Goal: Task Accomplishment & Management: Use online tool/utility

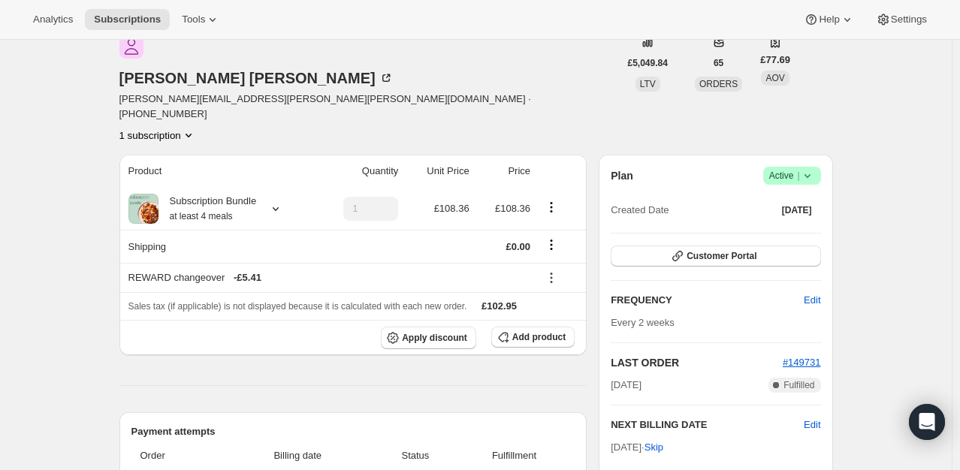
scroll to position [75, 0]
click at [443, 331] on span "Apply discount" at bounding box center [434, 337] width 65 height 12
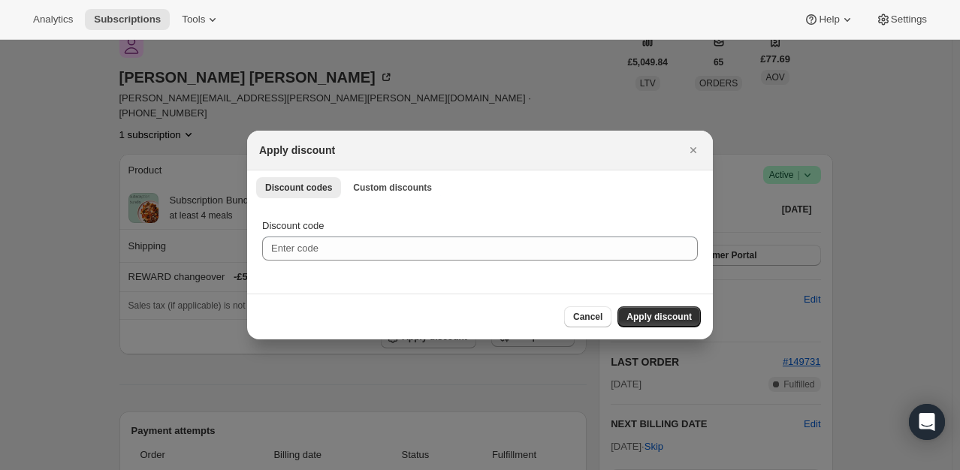
click at [367, 161] on div "Apply discount" at bounding box center [480, 151] width 466 height 40
click at [373, 180] on button "Custom discounts" at bounding box center [392, 187] width 97 height 21
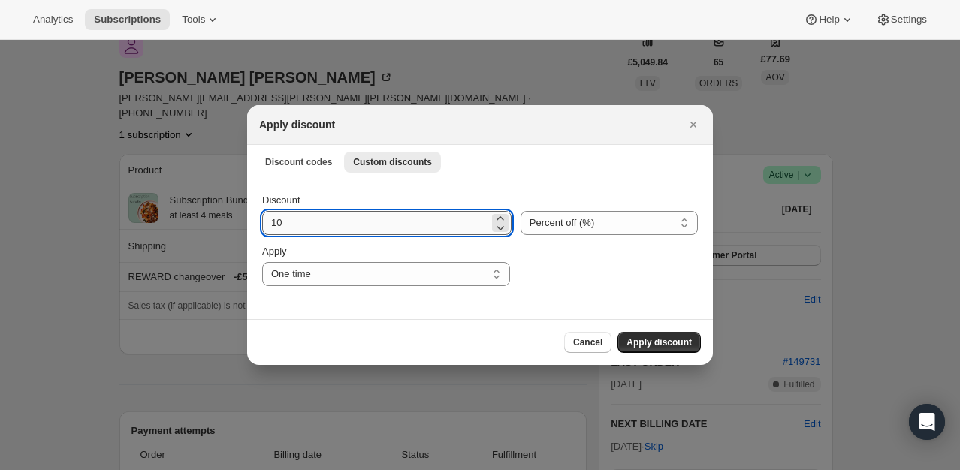
click at [297, 220] on input "10" at bounding box center [375, 223] width 227 height 24
type input "100"
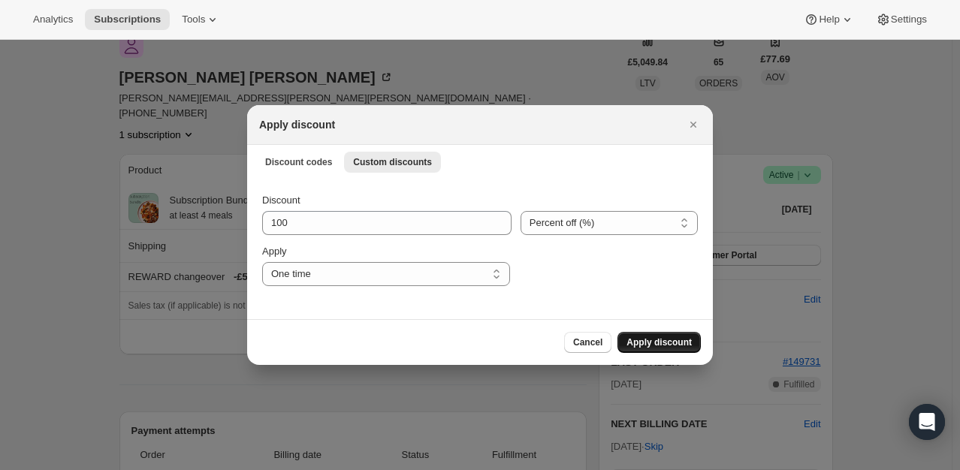
click at [680, 343] on span "Apply discount" at bounding box center [659, 343] width 65 height 12
